Goal: Task Accomplishment & Management: Manage account settings

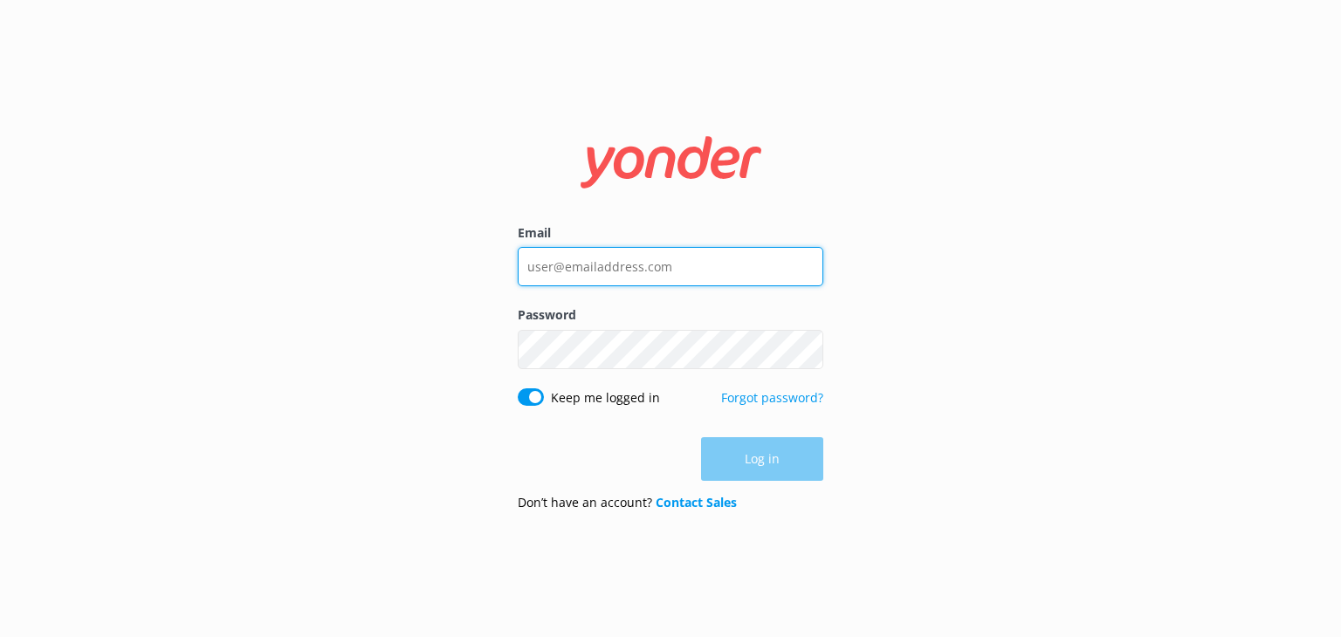
type input "[EMAIL_ADDRESS][DOMAIN_NAME]"
click at [763, 454] on div "Log in" at bounding box center [670, 459] width 305 height 44
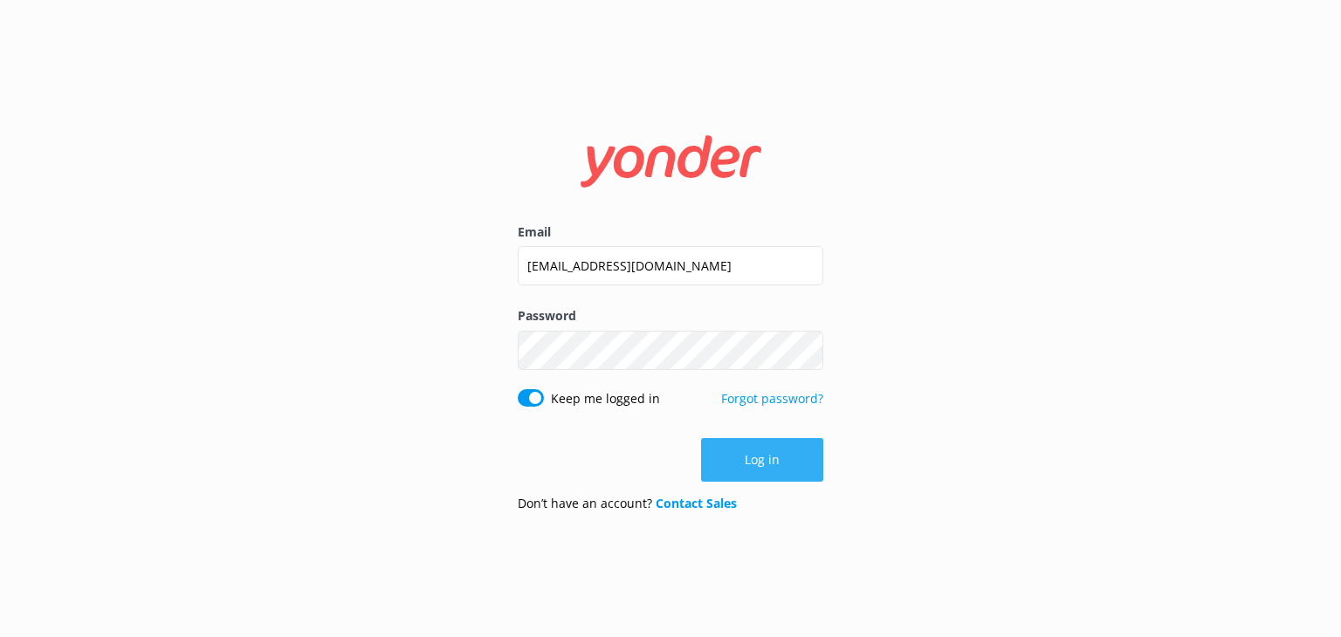
click at [786, 460] on button "Log in" at bounding box center [762, 460] width 122 height 44
